Goal: Find specific page/section: Find specific page/section

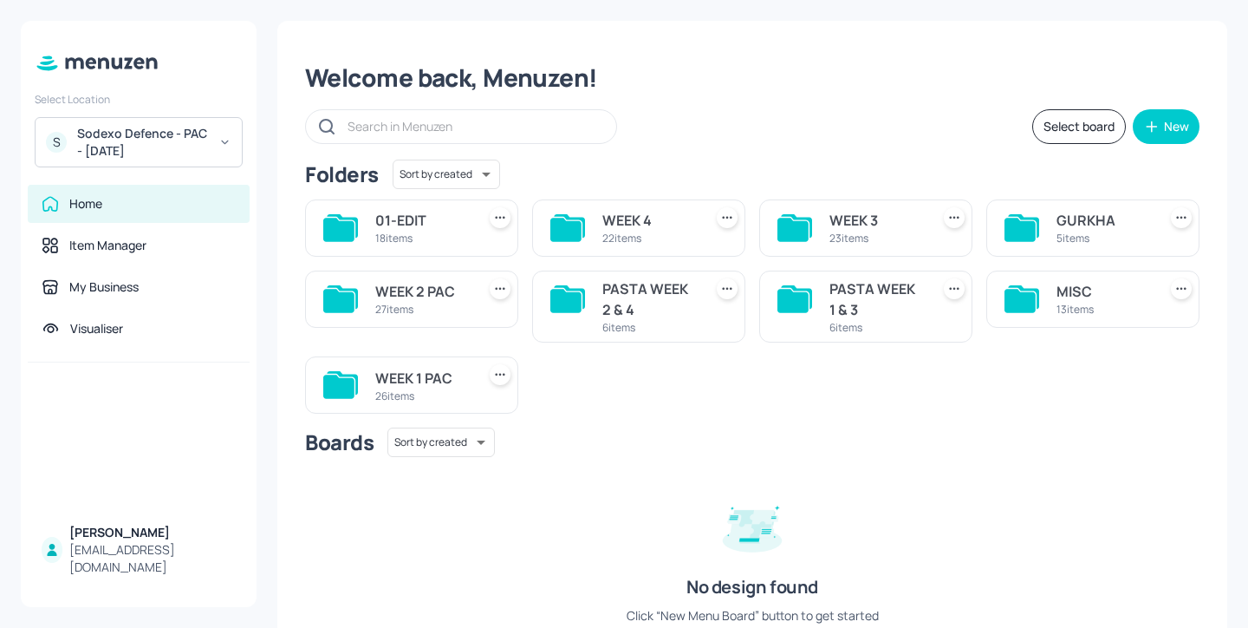
click at [605, 215] on div "WEEK 4" at bounding box center [650, 220] width 94 height 21
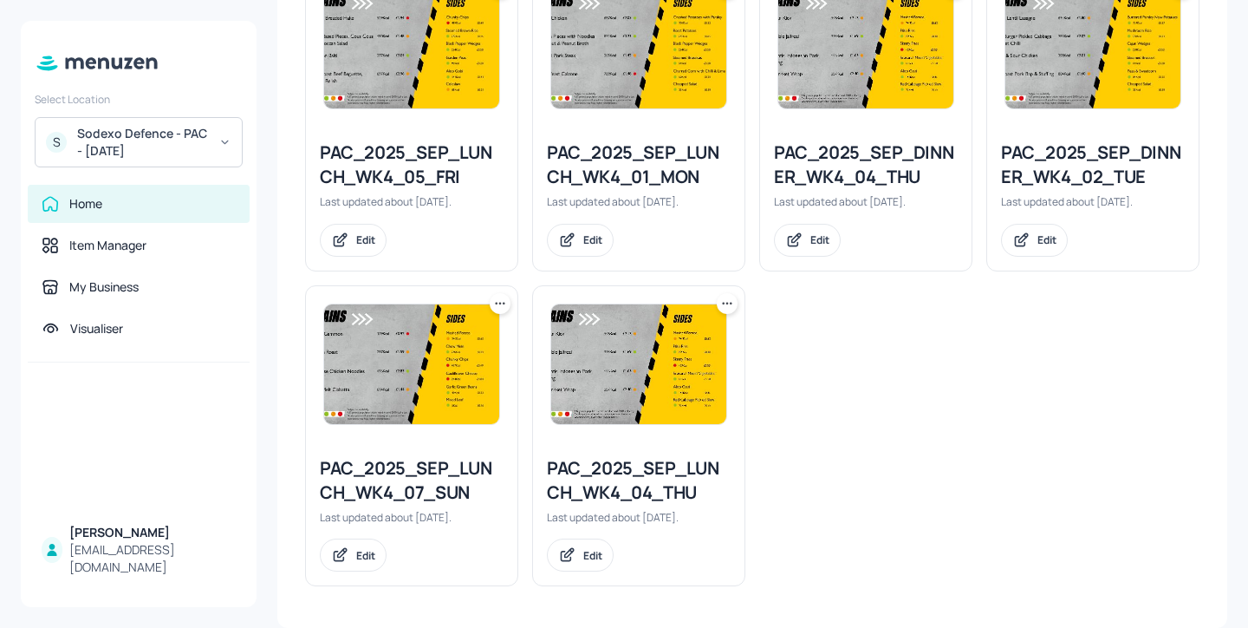
scroll to position [1633, 0]
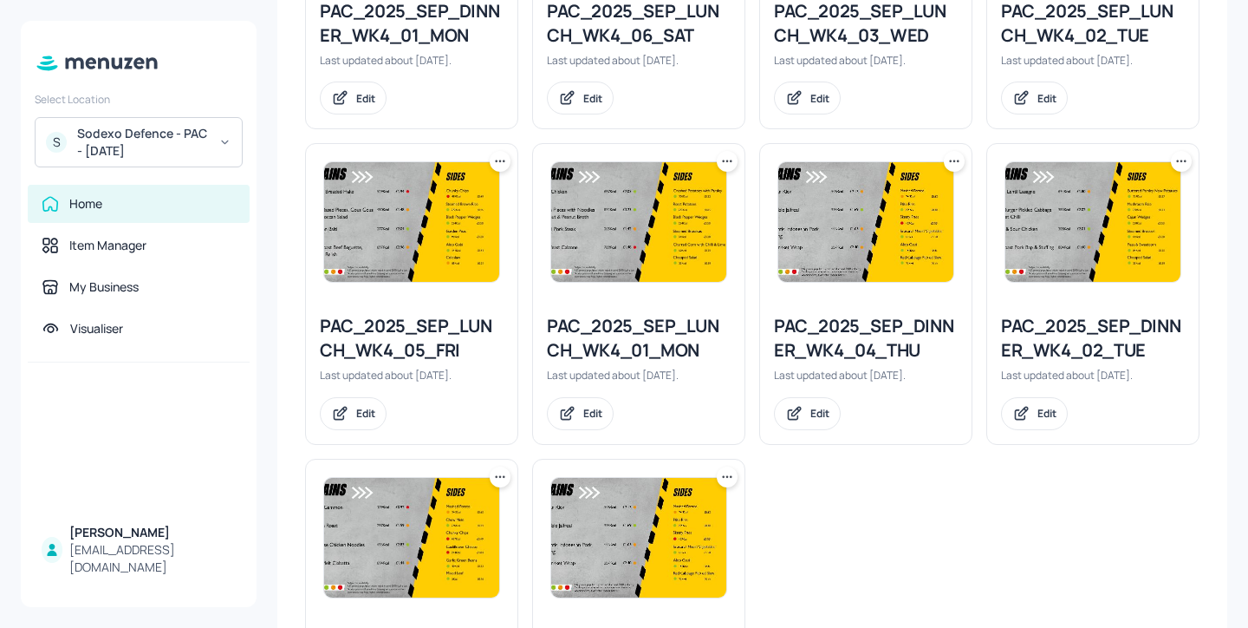
click at [651, 333] on div "PAC_2025_SEP_LUNCH_WK4_01_MON" at bounding box center [639, 338] width 184 height 49
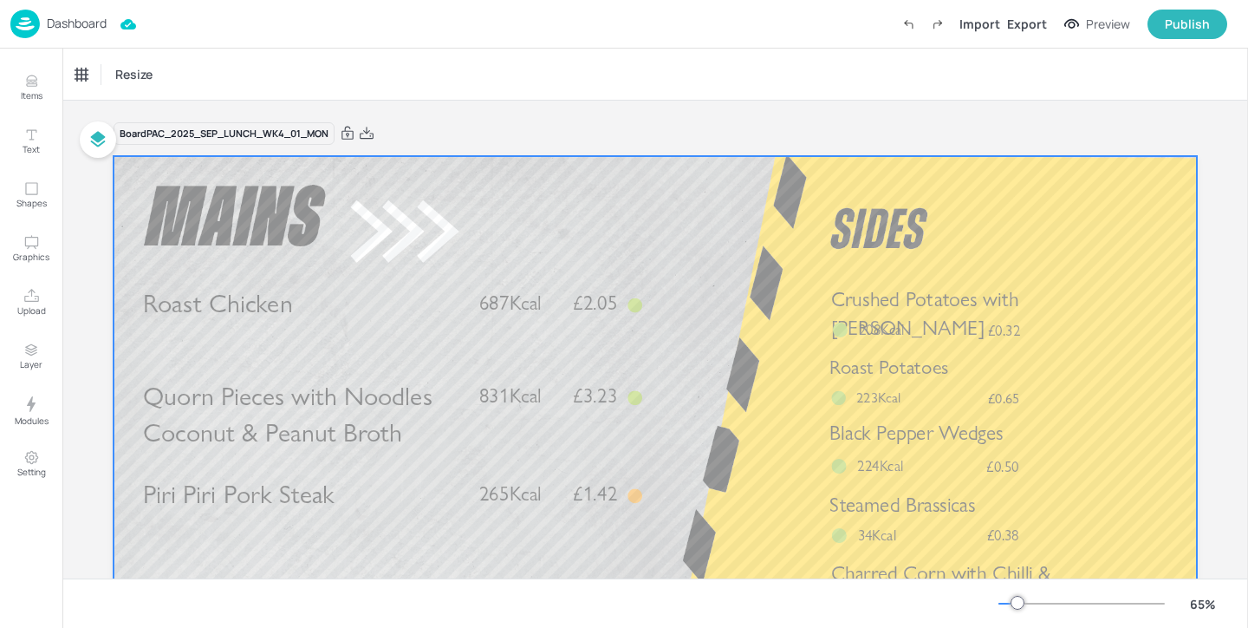
scroll to position [35, 0]
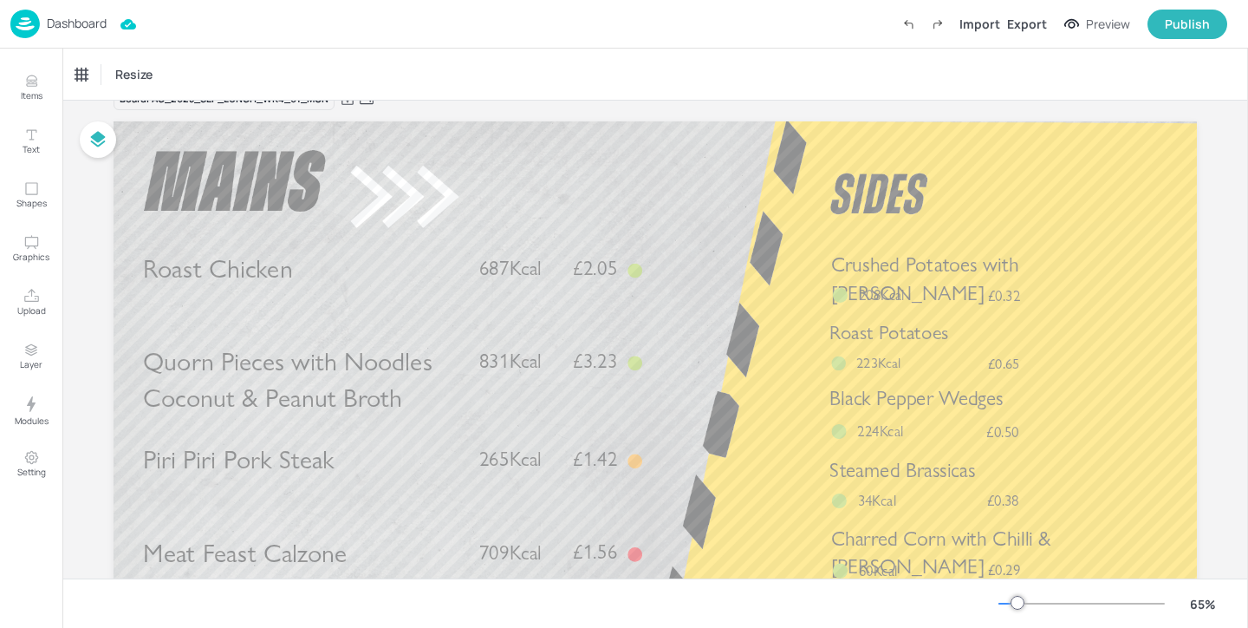
click at [68, 6] on div "Dashboard Import Export Preview Publish" at bounding box center [618, 24] width 1217 height 48
click at [68, 18] on p "Dashboard" at bounding box center [77, 23] width 60 height 12
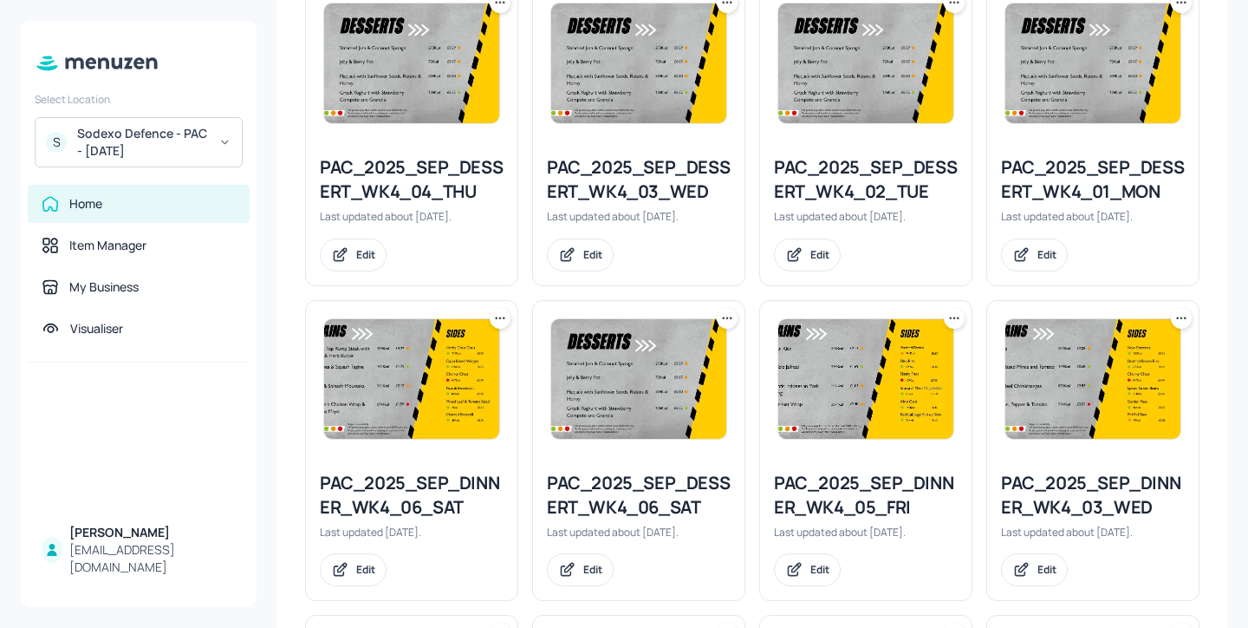
scroll to position [857, 0]
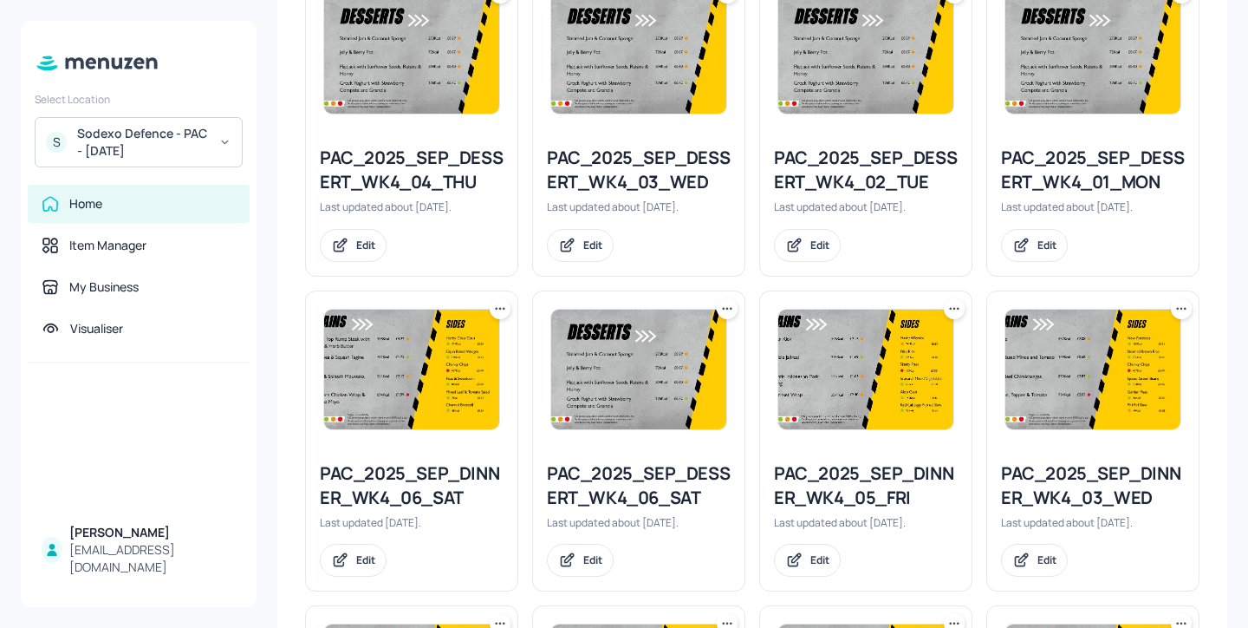
click at [1111, 173] on div "PAC_2025_SEP_DESSERT_WK4_01_MON" at bounding box center [1093, 170] width 184 height 49
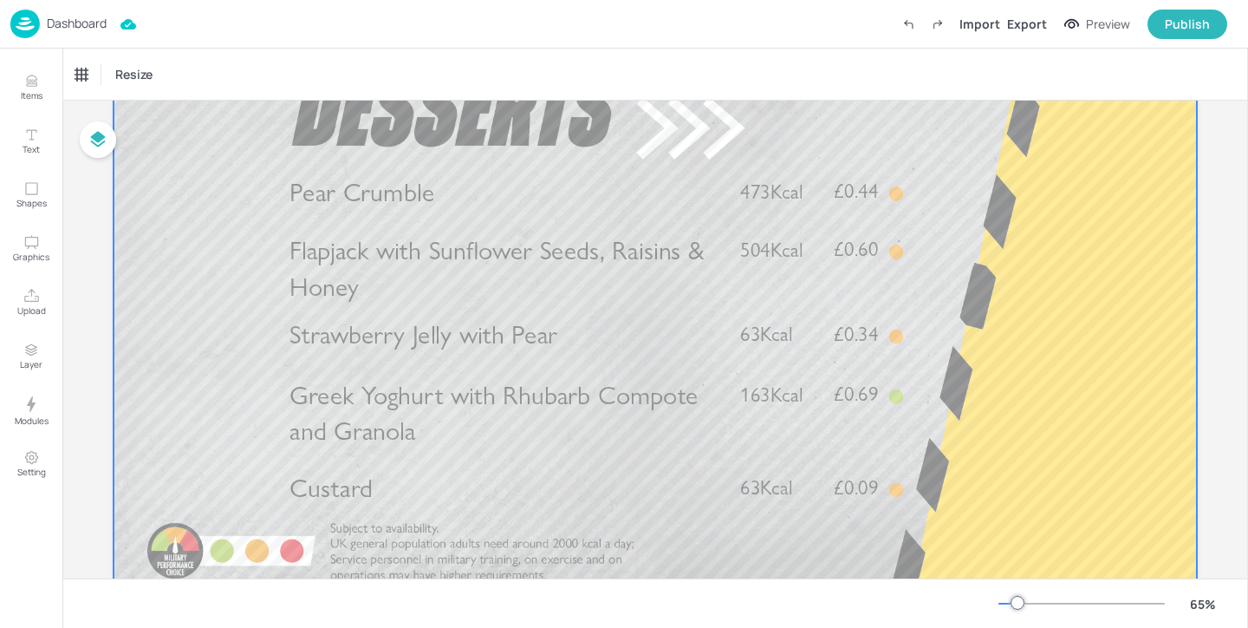
scroll to position [164, 0]
